Goal: Information Seeking & Learning: Learn about a topic

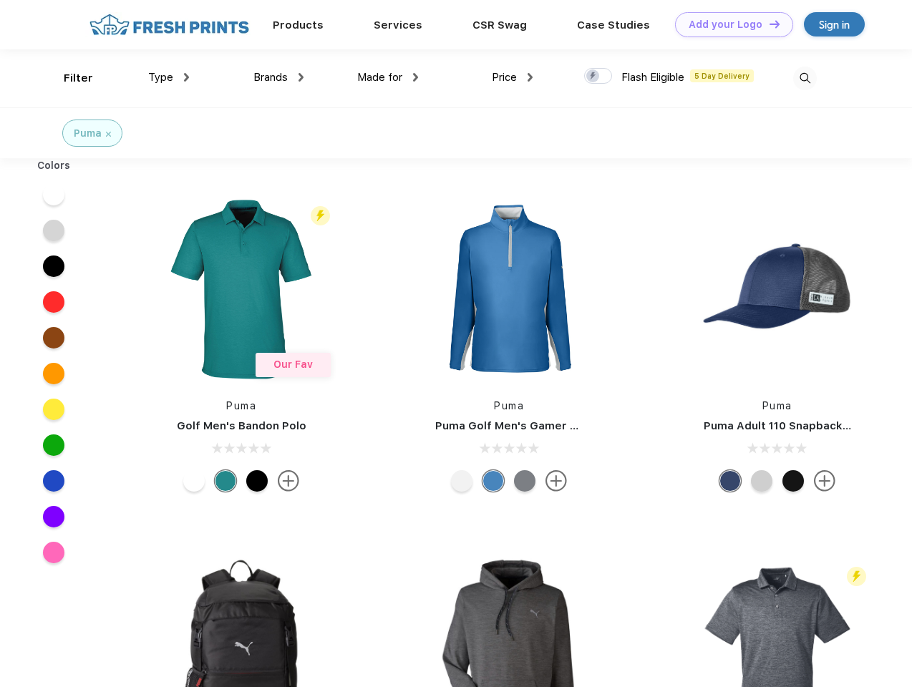
click at [729, 24] on link "Add your Logo Design Tool" at bounding box center [734, 24] width 118 height 25
click at [0, 0] on div "Design Tool" at bounding box center [0, 0] width 0 height 0
click at [768, 24] on link "Add your Logo Design Tool" at bounding box center [734, 24] width 118 height 25
click at [69, 78] on div "Filter" at bounding box center [78, 78] width 29 height 16
click at [169, 77] on span "Type" at bounding box center [160, 77] width 25 height 13
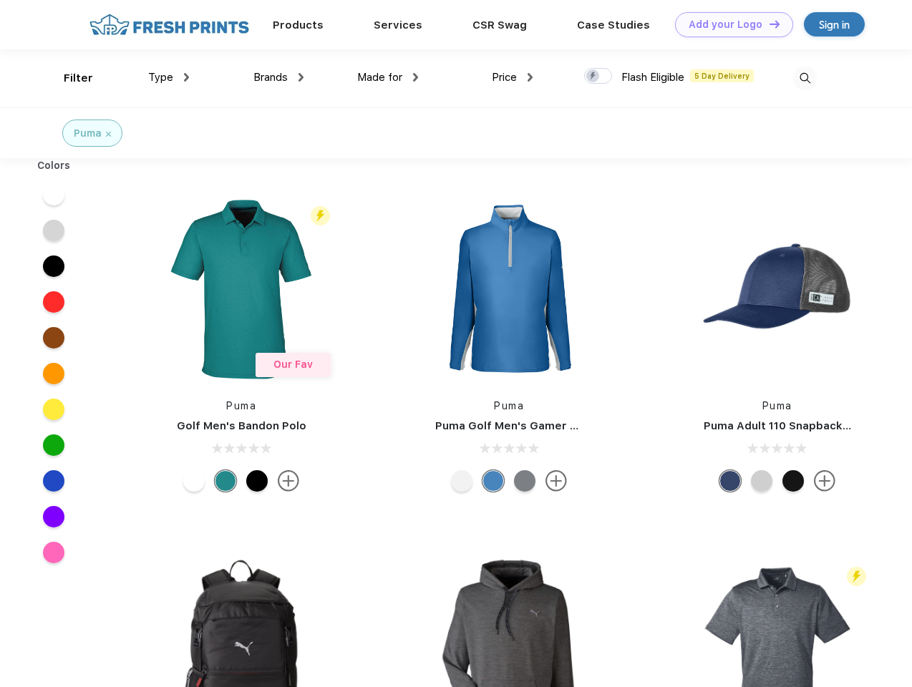
click at [279, 77] on span "Brands" at bounding box center [271, 77] width 34 height 13
click at [388, 77] on span "Made for" at bounding box center [379, 77] width 45 height 13
click at [513, 77] on span "Price" at bounding box center [504, 77] width 25 height 13
click at [599, 77] on div at bounding box center [598, 76] width 28 height 16
click at [594, 77] on input "checkbox" at bounding box center [588, 71] width 9 height 9
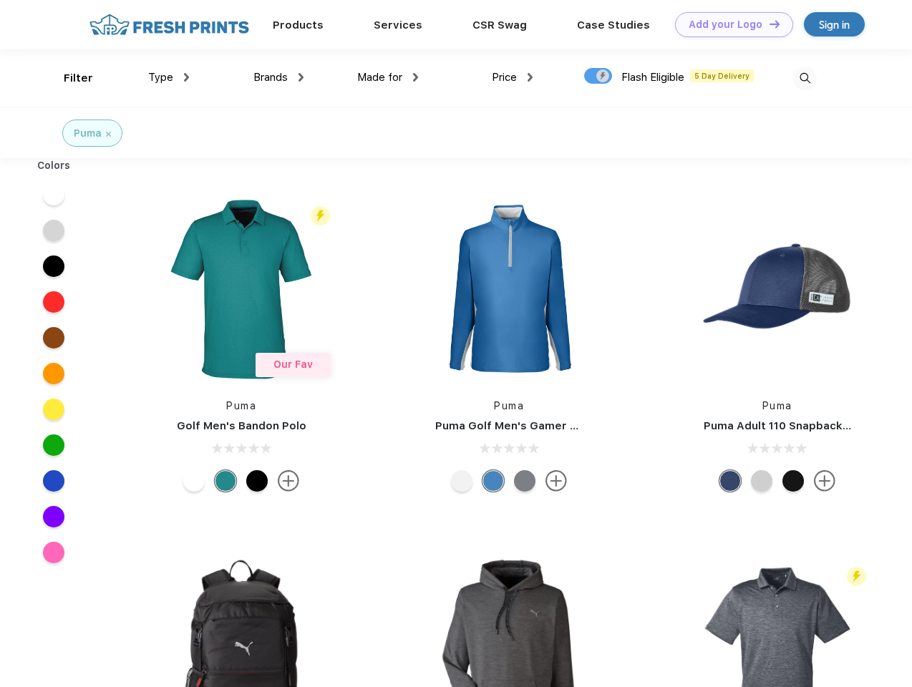
click at [805, 78] on img at bounding box center [805, 79] width 24 height 24
